Goal: Task Accomplishment & Management: Complete application form

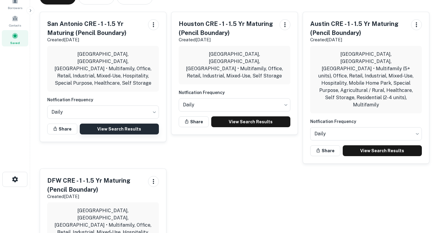
click at [131, 123] on link "View Search Results" at bounding box center [119, 128] width 79 height 11
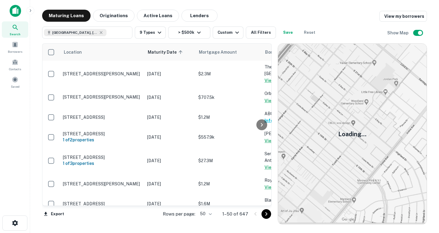
click at [205, 212] on body "Search Borrowers Contacts Saved Maturing Loans Originations Active Loans Lender…" at bounding box center [219, 116] width 439 height 233
click at [207, 219] on li "100" at bounding box center [206, 220] width 17 height 11
click at [266, 213] on icon "Go to next page" at bounding box center [266, 213] width 7 height 7
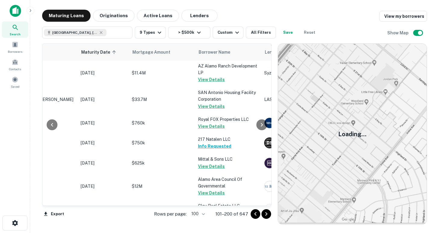
scroll to position [2019, 67]
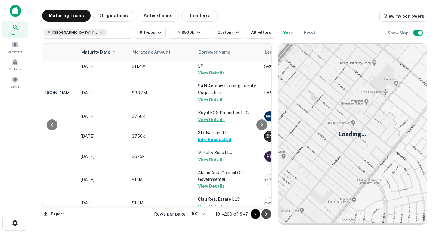
click at [267, 215] on icon "Go to next page" at bounding box center [266, 213] width 7 height 7
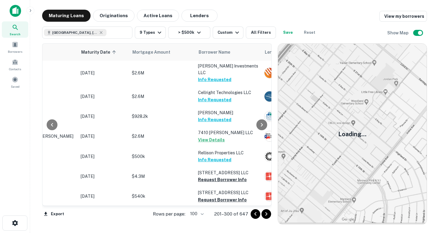
scroll to position [1283, 66]
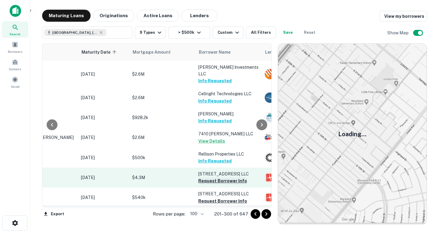
click at [212, 177] on button "Request Borrower Info" at bounding box center [222, 180] width 49 height 7
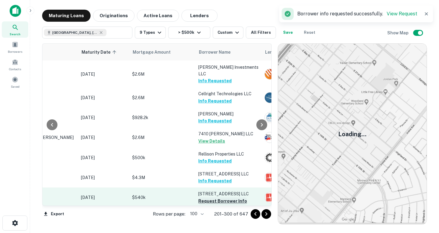
click at [216, 197] on button "Request Borrower Info" at bounding box center [222, 200] width 49 height 7
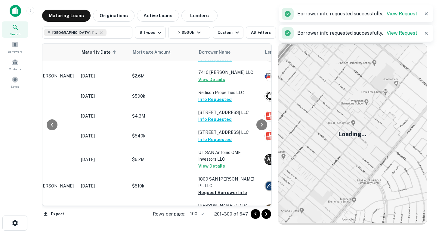
scroll to position [1339, 66]
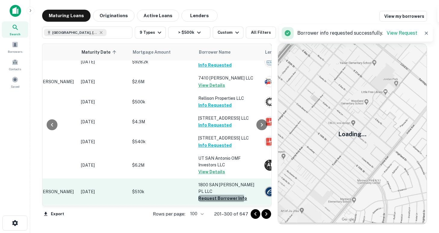
click at [219, 195] on button "Request Borrower Info" at bounding box center [222, 198] width 49 height 7
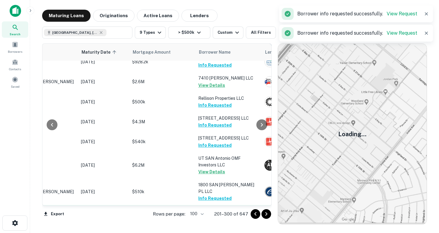
click at [221, 215] on button "Request Borrower Info" at bounding box center [222, 218] width 49 height 7
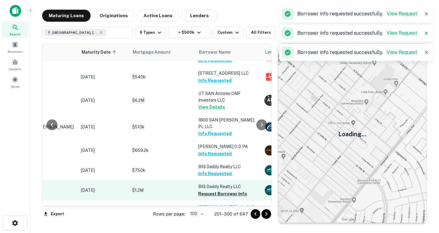
scroll to position [1410, 66]
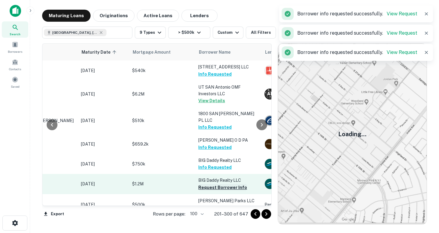
click at [214, 184] on button "Request Borrower Info" at bounding box center [222, 187] width 49 height 7
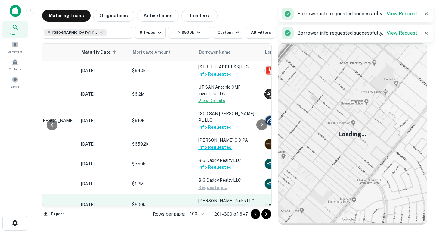
click at [212, 204] on button "Request Borrower Info" at bounding box center [222, 207] width 49 height 7
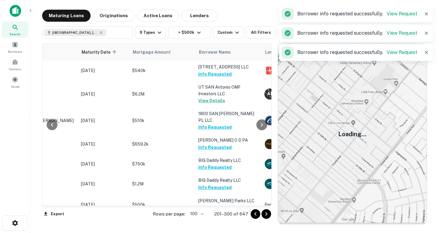
click at [214, 225] on button "Request Borrower Info" at bounding box center [222, 228] width 49 height 7
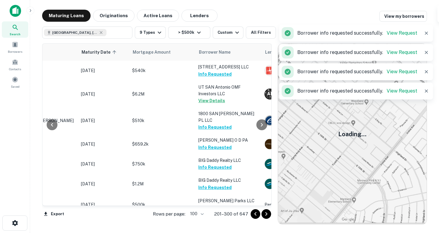
scroll to position [1486, 66]
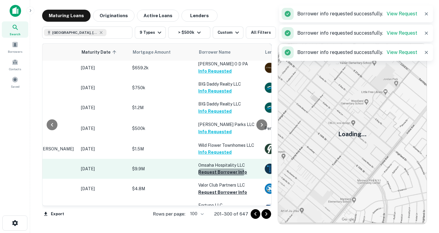
click at [214, 168] on button "Request Borrower Info" at bounding box center [222, 171] width 49 height 7
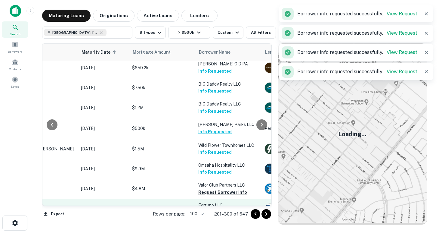
click at [214, 189] on button "Request Borrower Info" at bounding box center [222, 192] width 49 height 7
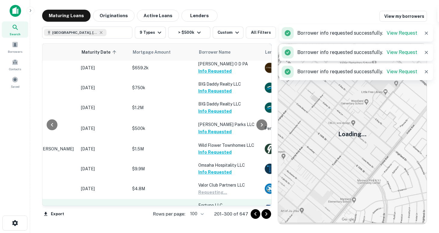
click at [214, 208] on button "Request Borrower Info" at bounding box center [222, 211] width 49 height 7
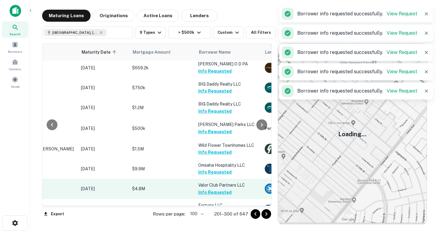
click at [215, 228] on button "Request Borrower Info" at bounding box center [222, 231] width 49 height 7
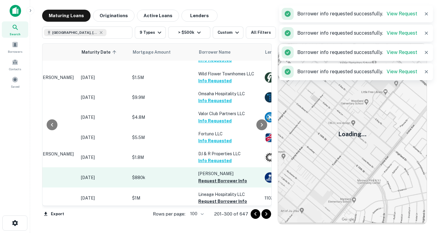
scroll to position [1566, 66]
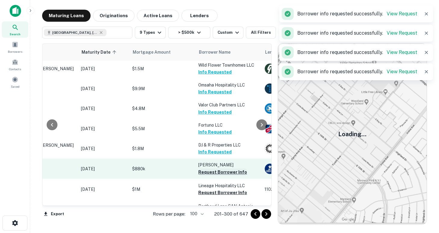
click at [220, 168] on button "Request Borrower Info" at bounding box center [222, 171] width 49 height 7
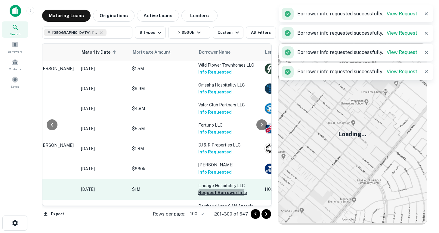
click at [218, 189] on button "Request Borrower Info" at bounding box center [222, 192] width 49 height 7
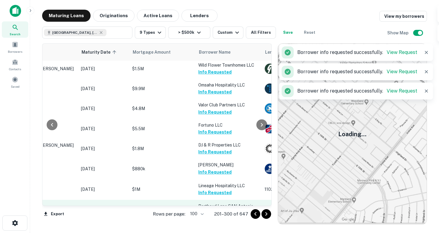
click at [215, 216] on button "Request Borrower Info" at bounding box center [222, 219] width 49 height 7
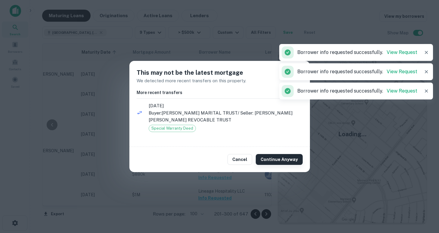
scroll to position [1571, 66]
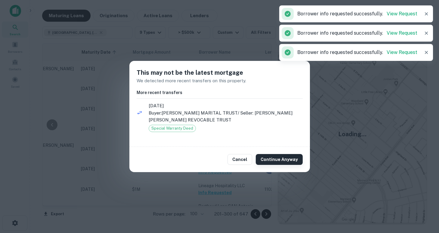
click at [272, 161] on button "Continue Anyway" at bounding box center [279, 159] width 47 height 11
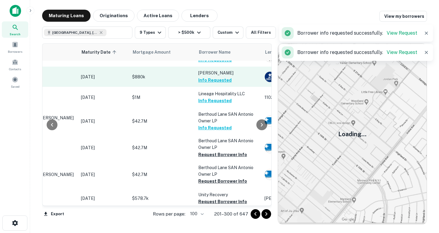
scroll to position [1663, 66]
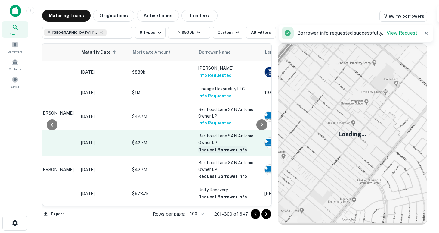
click at [215, 146] on button "Request Borrower Info" at bounding box center [222, 149] width 49 height 7
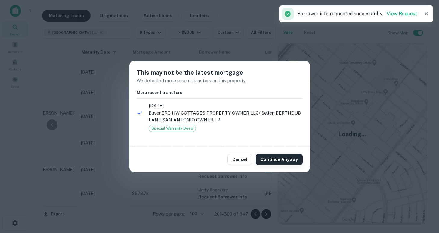
click at [278, 160] on button "Continue Anyway" at bounding box center [279, 159] width 47 height 11
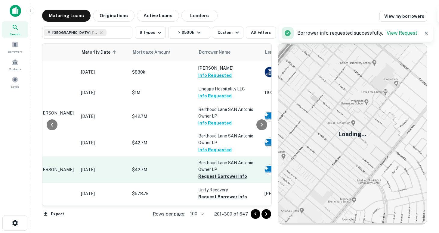
click at [222, 173] on button "Request Borrower Info" at bounding box center [222, 176] width 49 height 7
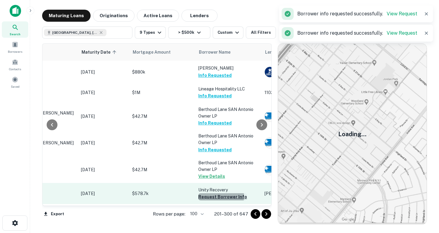
click at [218, 193] on button "Request Borrower Info" at bounding box center [222, 196] width 49 height 7
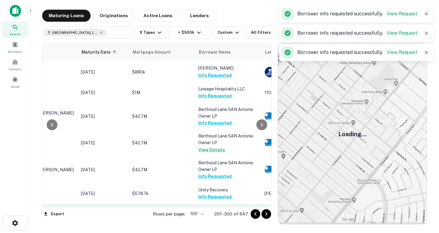
click at [220, 214] on button "Request Borrower Info" at bounding box center [222, 217] width 49 height 7
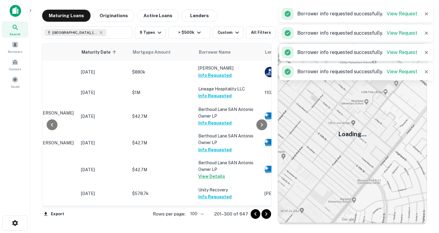
scroll to position [1729, 66]
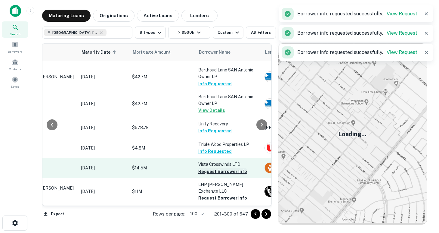
click at [211, 168] on button "Request Borrower Info" at bounding box center [222, 171] width 49 height 7
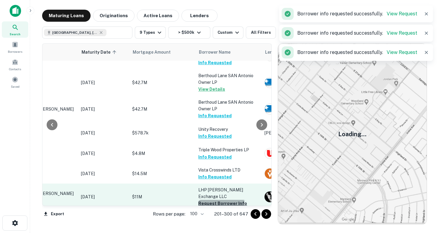
scroll to position [1734, 66]
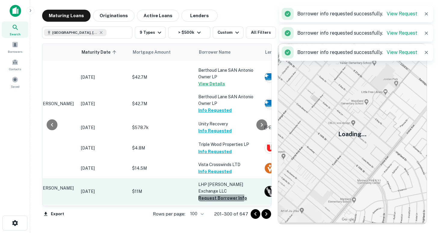
click at [219, 194] on button "Request Borrower Info" at bounding box center [222, 197] width 49 height 7
